Goal: Find specific page/section: Find specific page/section

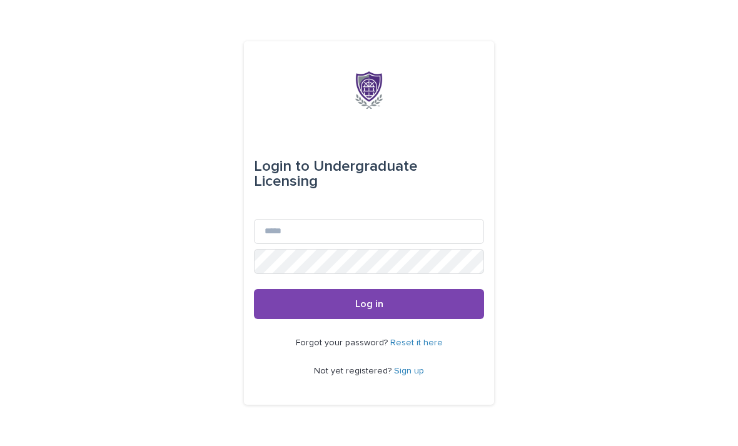
scroll to position [116, 0]
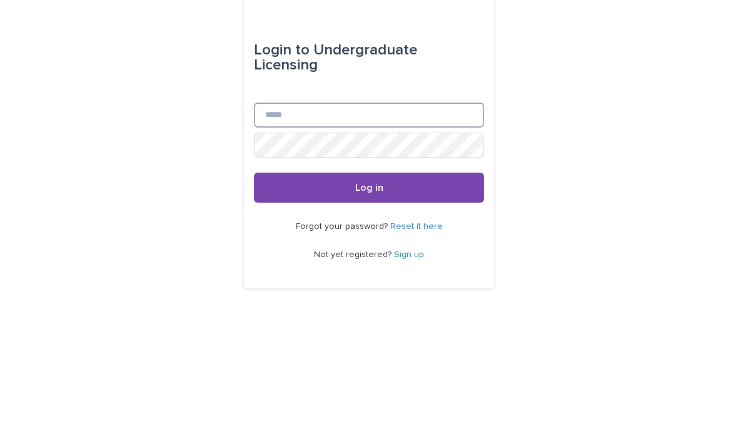
type input "**********"
click at [369, 289] on button "Log in" at bounding box center [369, 304] width 230 height 30
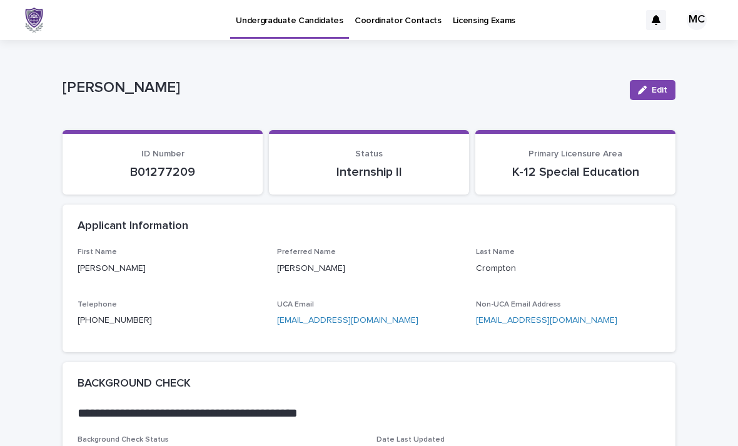
click at [370, 14] on p "Coordinator Contacts" at bounding box center [398, 13] width 87 height 26
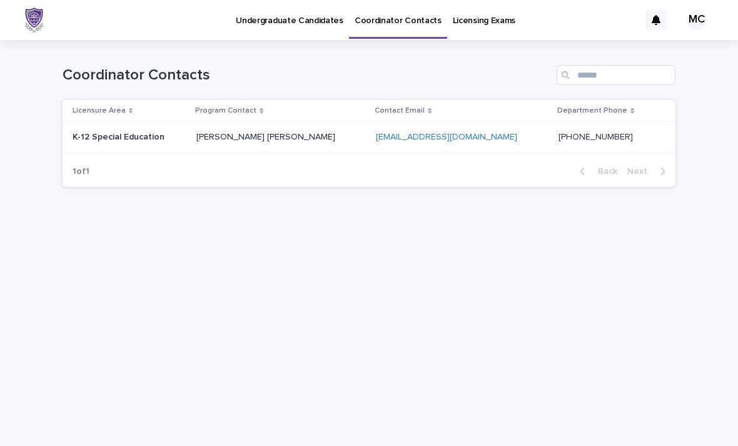
click at [458, 4] on p "Licensing Exams" at bounding box center [484, 13] width 63 height 26
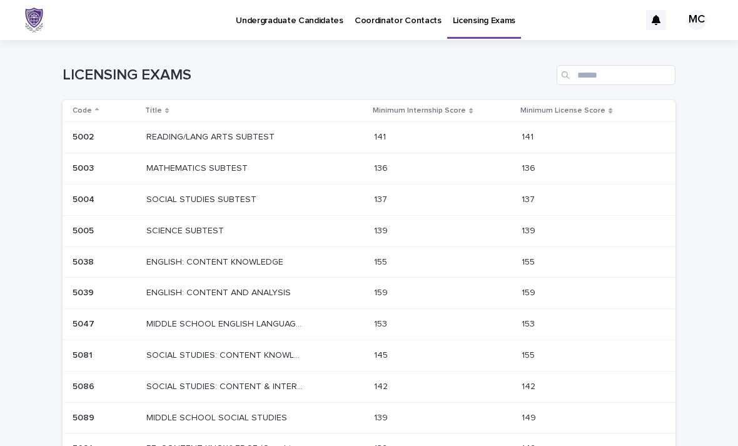
click at [250, 14] on p "Undergraduate Candidates" at bounding box center [290, 13] width 108 height 26
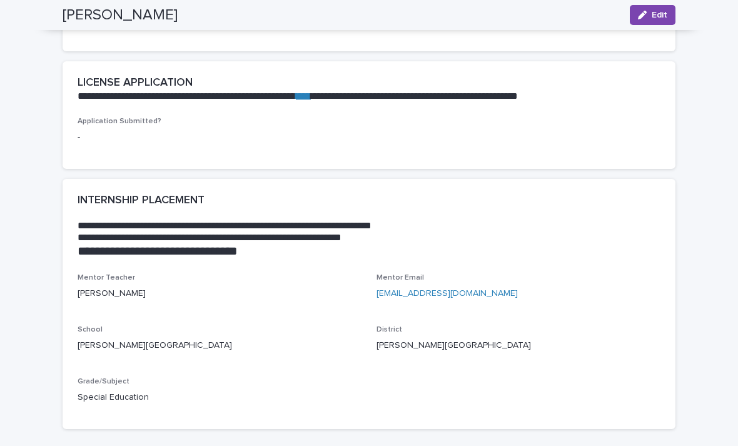
scroll to position [1486, 0]
